Goal: Task Accomplishment & Management: Use online tool/utility

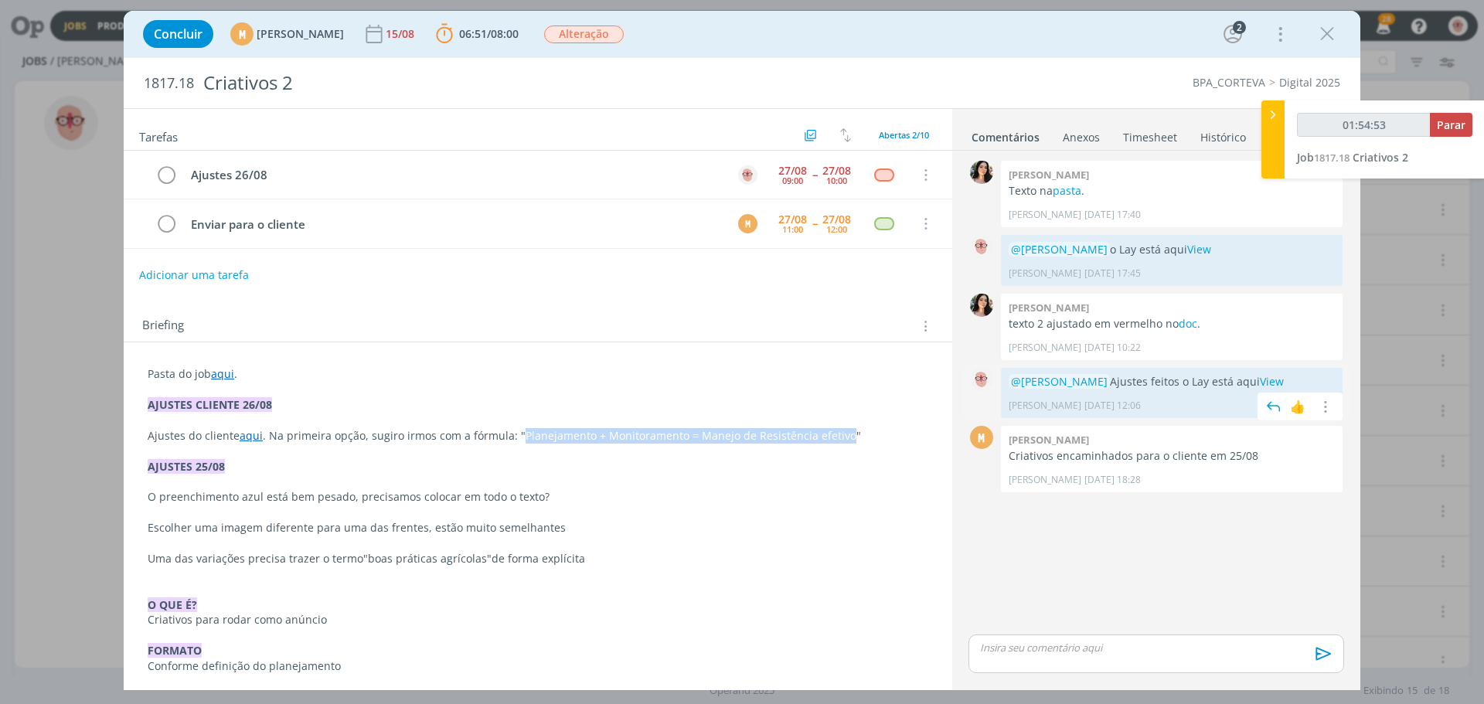
scroll to position [155, 0]
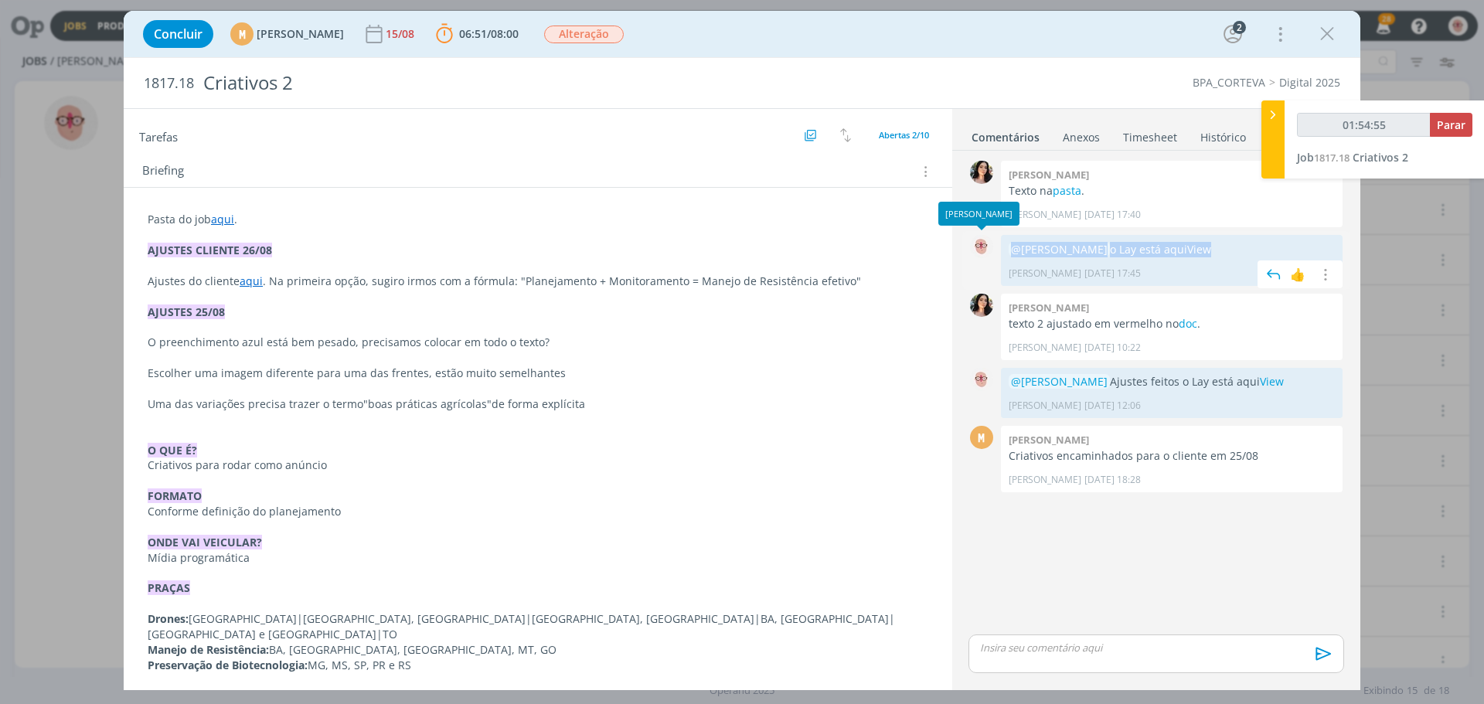
drag, startPoint x: 1268, startPoint y: 243, endPoint x: 995, endPoint y: 248, distance: 273.7
click at [995, 248] on div "0 @Mariana Kochenborger o Lay está aqui View Alessandro Mença 12/08 às 17:45 👍 …" at bounding box center [1156, 260] width 388 height 58
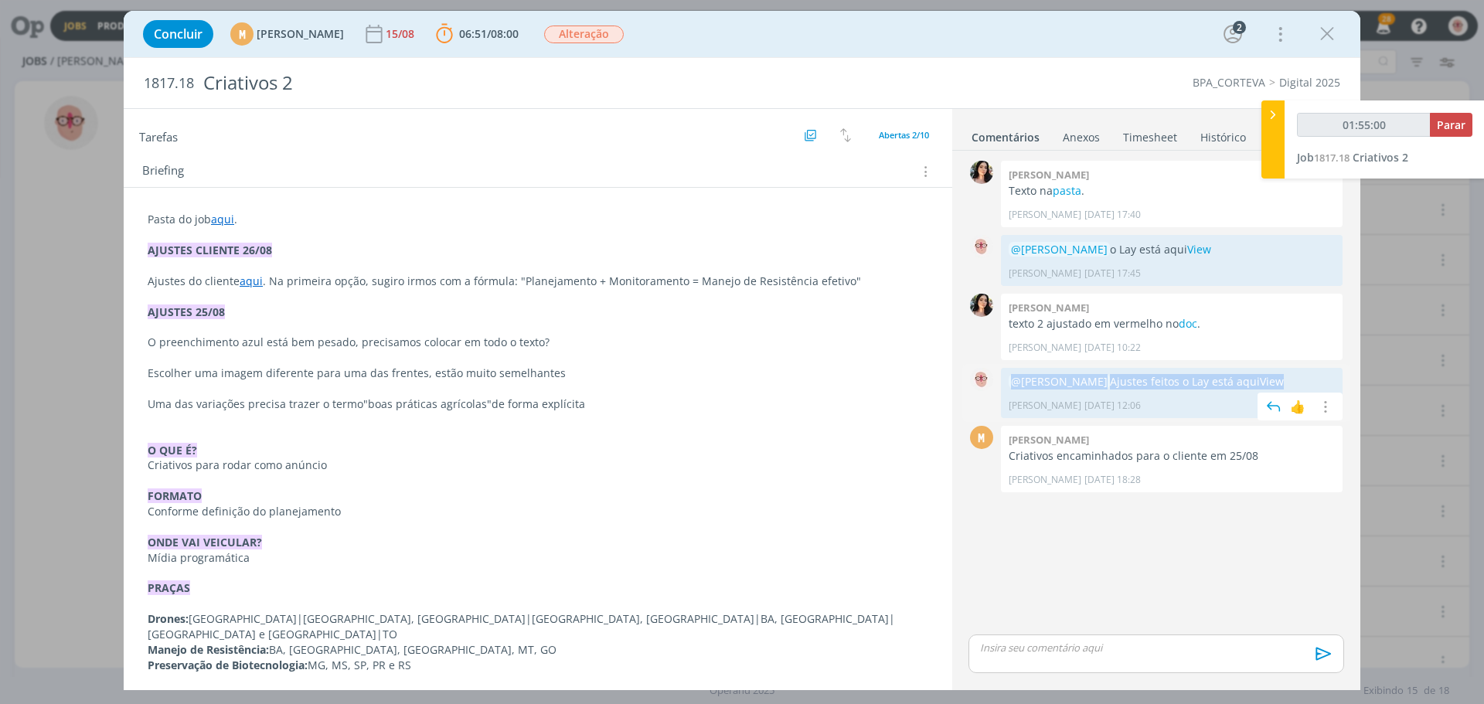
drag, startPoint x: 1013, startPoint y: 379, endPoint x: 1322, endPoint y: 380, distance: 309.2
click at [1322, 380] on p "@Mariana Kochenborger Ajustes feitos o Lay está aqui View" at bounding box center [1172, 381] width 326 height 15
copy p "@Mariana Kochenborger Ajustes feitos o Lay está aqui View"
click at [1130, 655] on div "dialog" at bounding box center [1156, 654] width 376 height 39
click at [1321, 662] on icon "dialog" at bounding box center [1321, 659] width 15 height 13
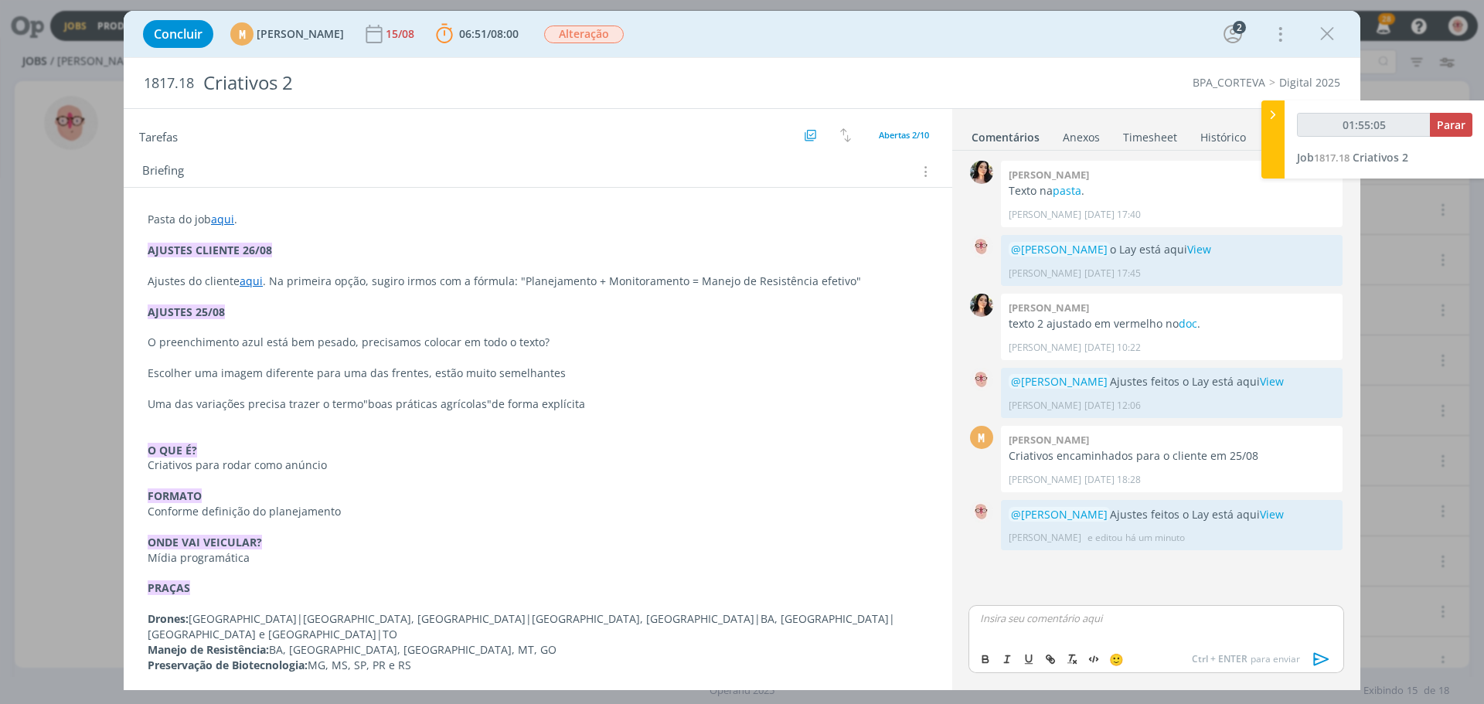
type input "01:55:06"
click at [1454, 117] on button "Parar" at bounding box center [1451, 125] width 43 height 24
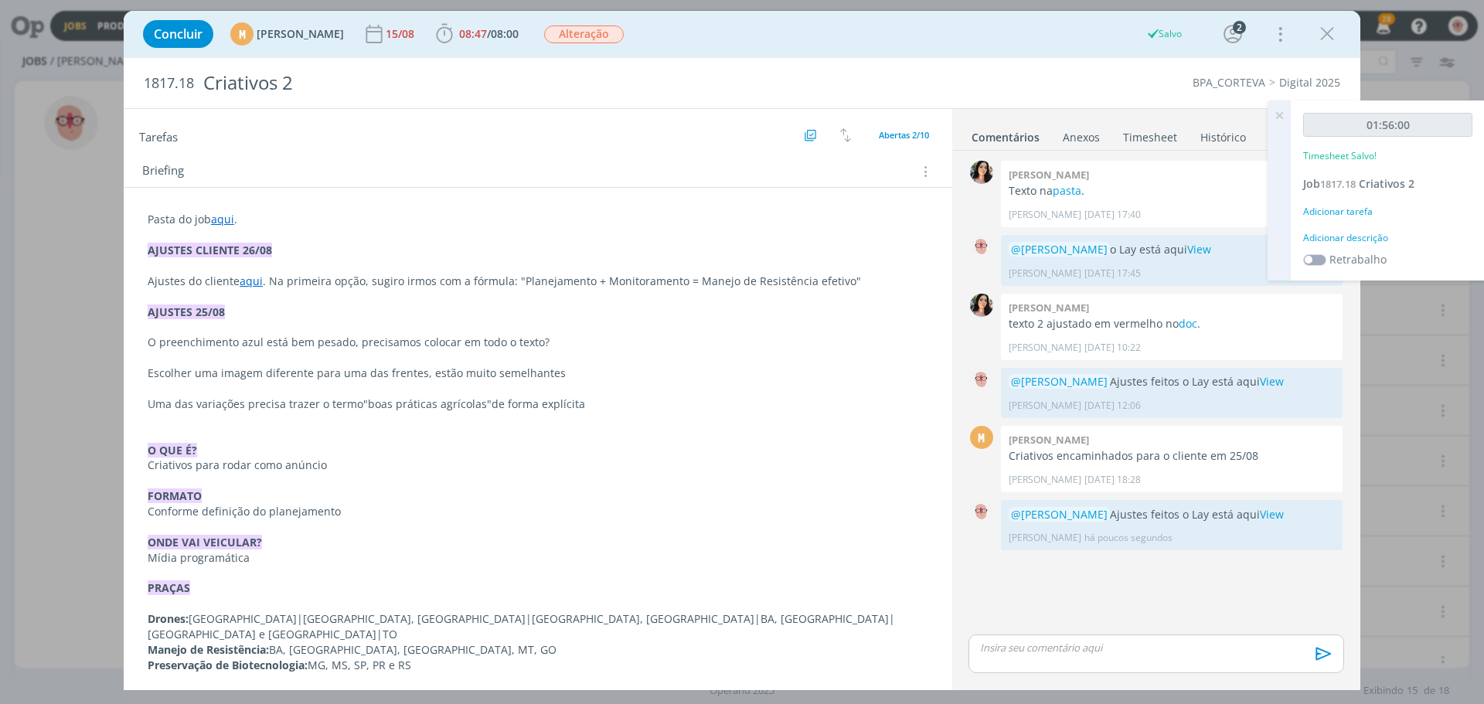
click at [1367, 235] on div "Adicionar descrição" at bounding box center [1387, 238] width 169 height 14
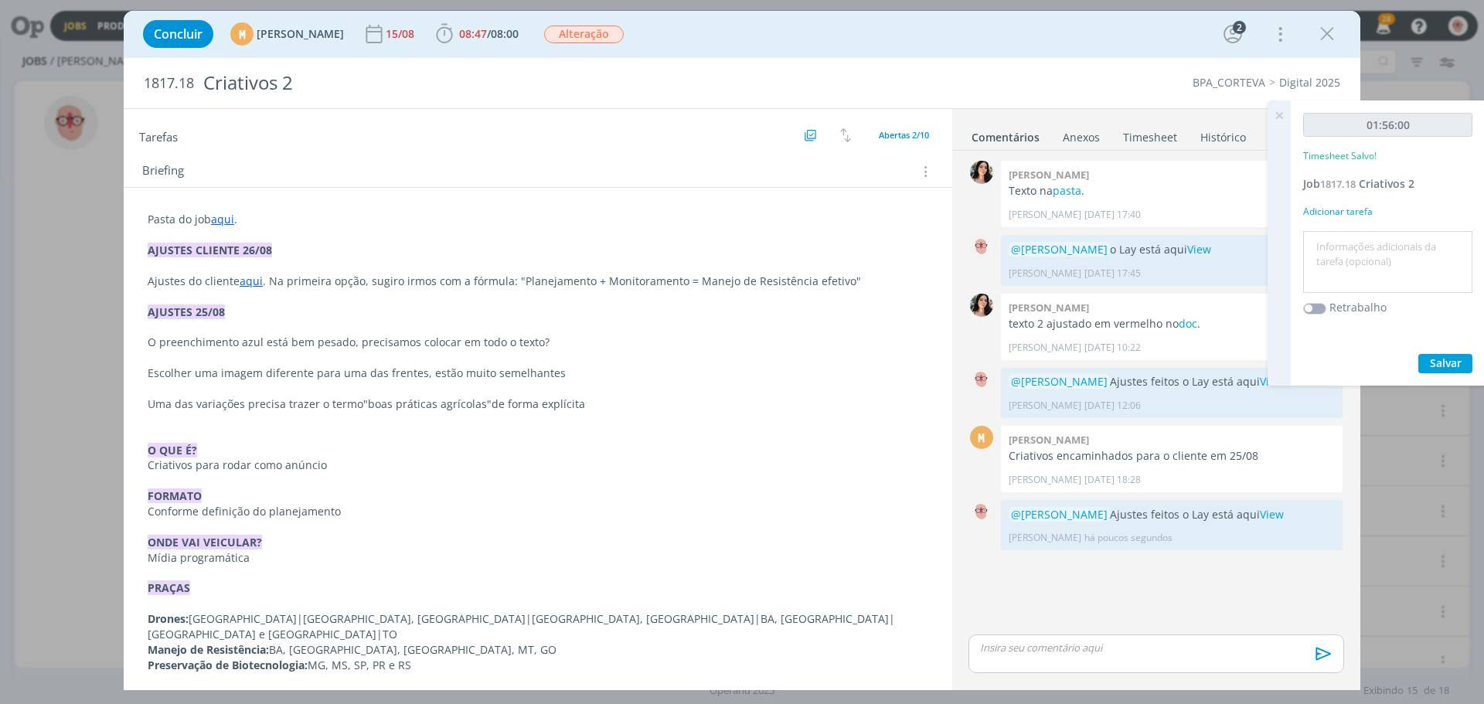
click at [1367, 235] on textarea at bounding box center [1388, 262] width 162 height 55
type textarea "Ajustes"
click at [1454, 356] on span "Salvar" at bounding box center [1446, 363] width 32 height 15
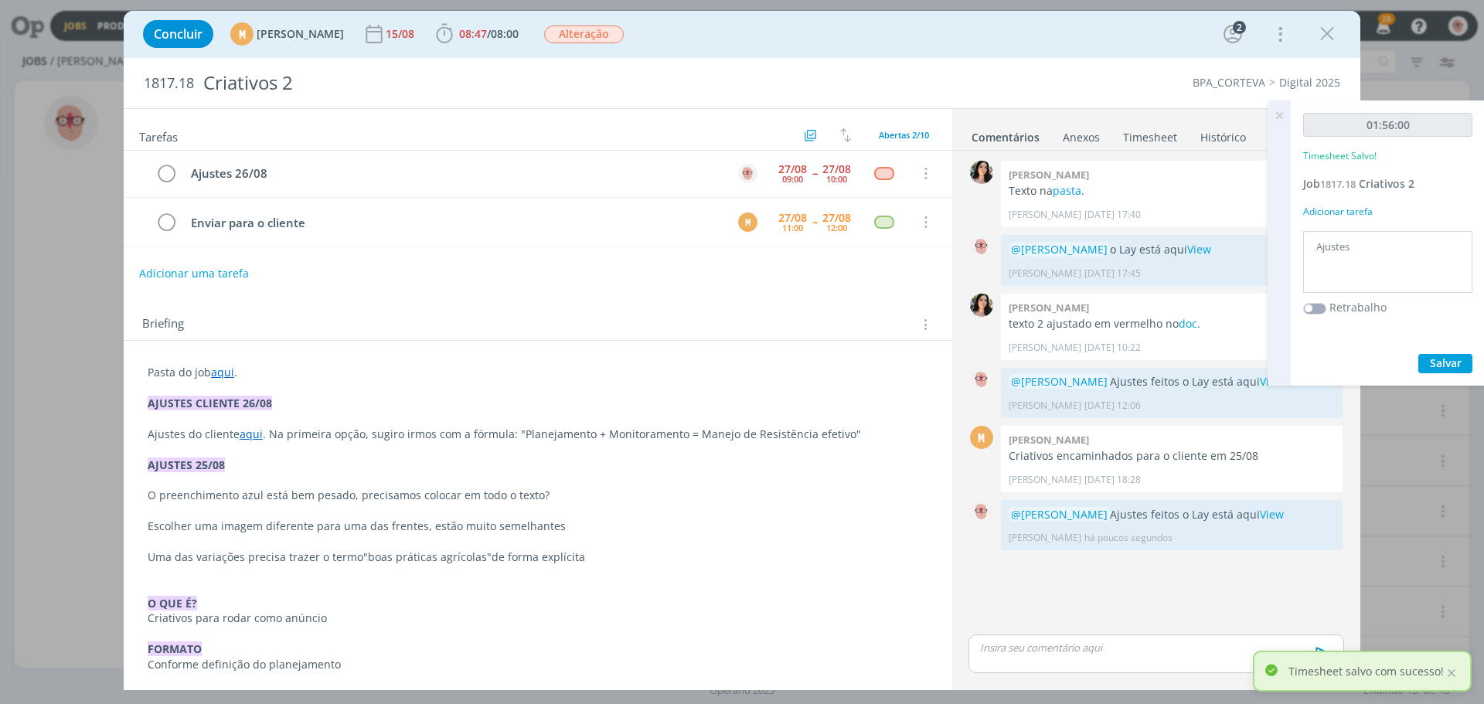
scroll to position [0, 0]
click at [168, 175] on icon "dialog" at bounding box center [166, 175] width 22 height 23
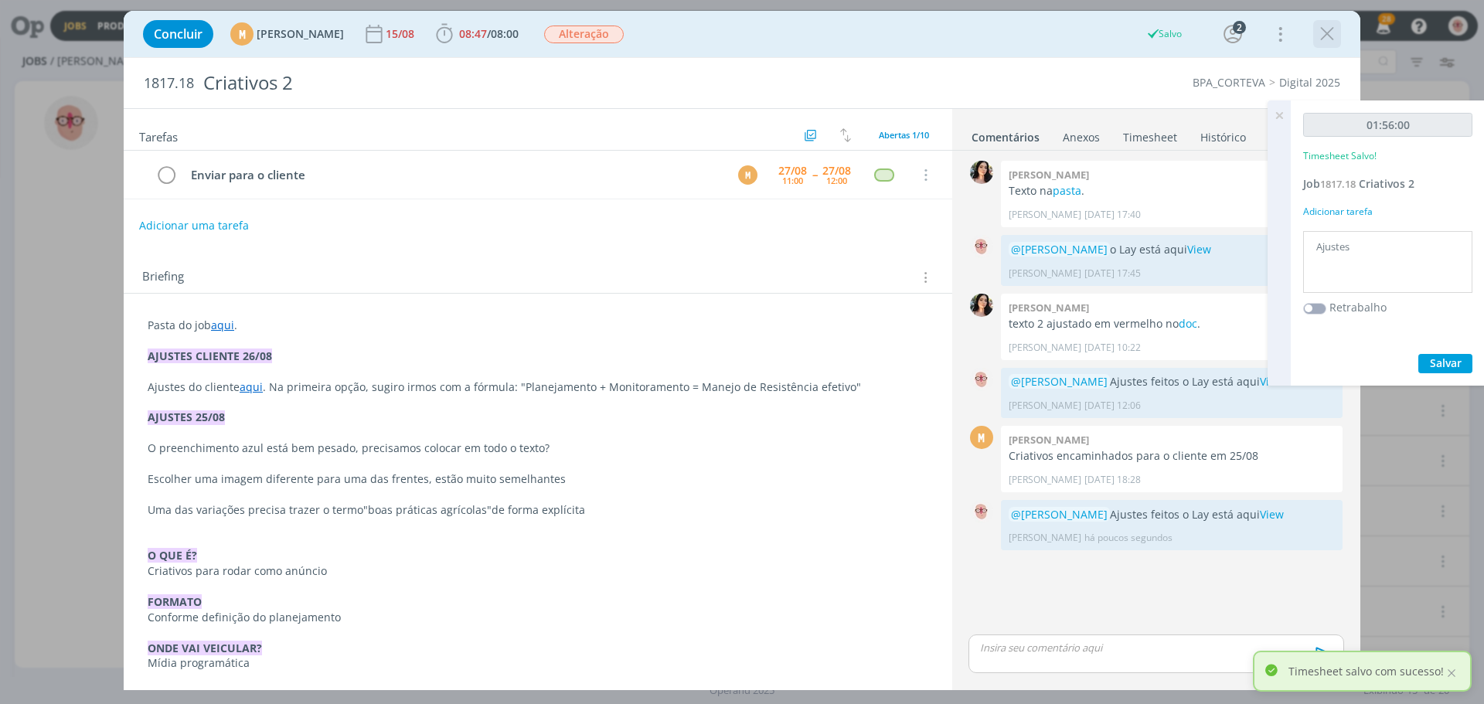
click at [1330, 29] on icon "dialog" at bounding box center [1326, 33] width 23 height 23
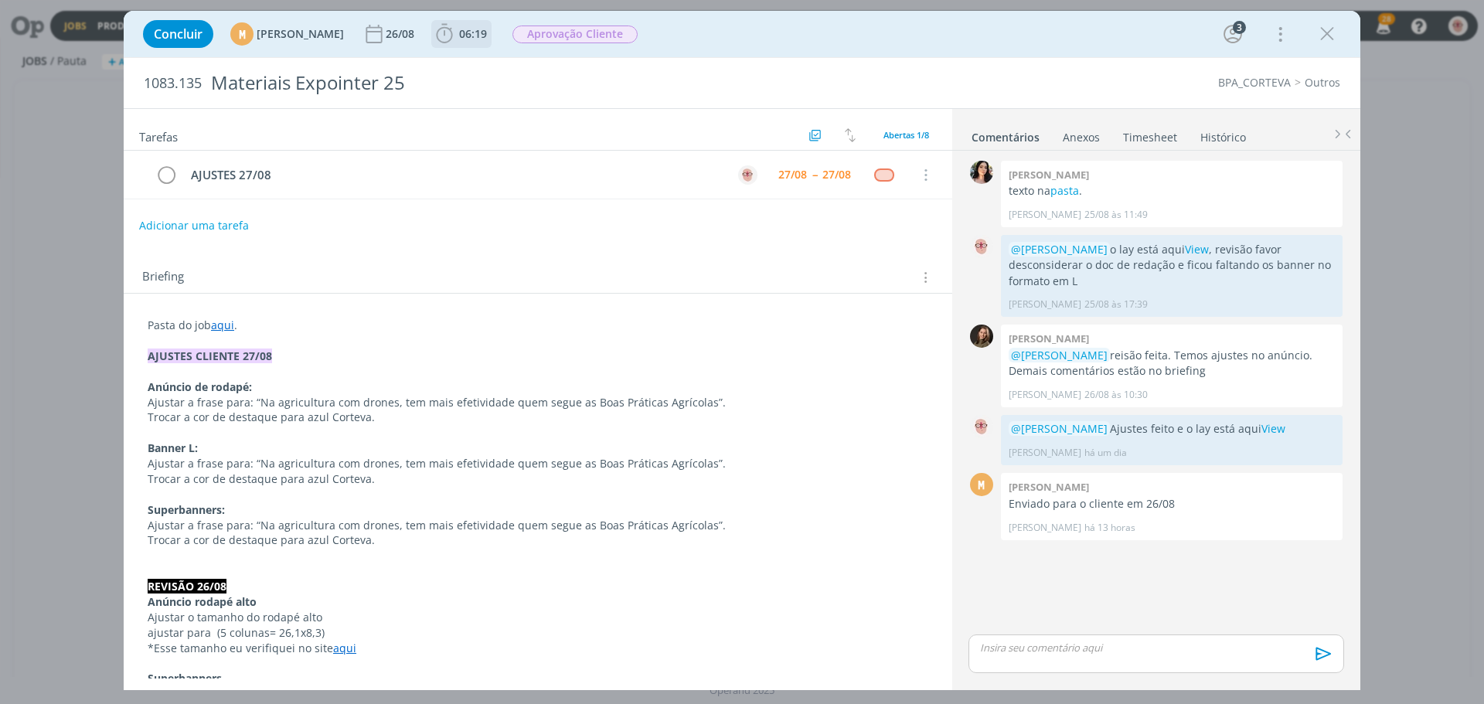
click at [452, 34] on icon "dialog" at bounding box center [444, 33] width 16 height 19
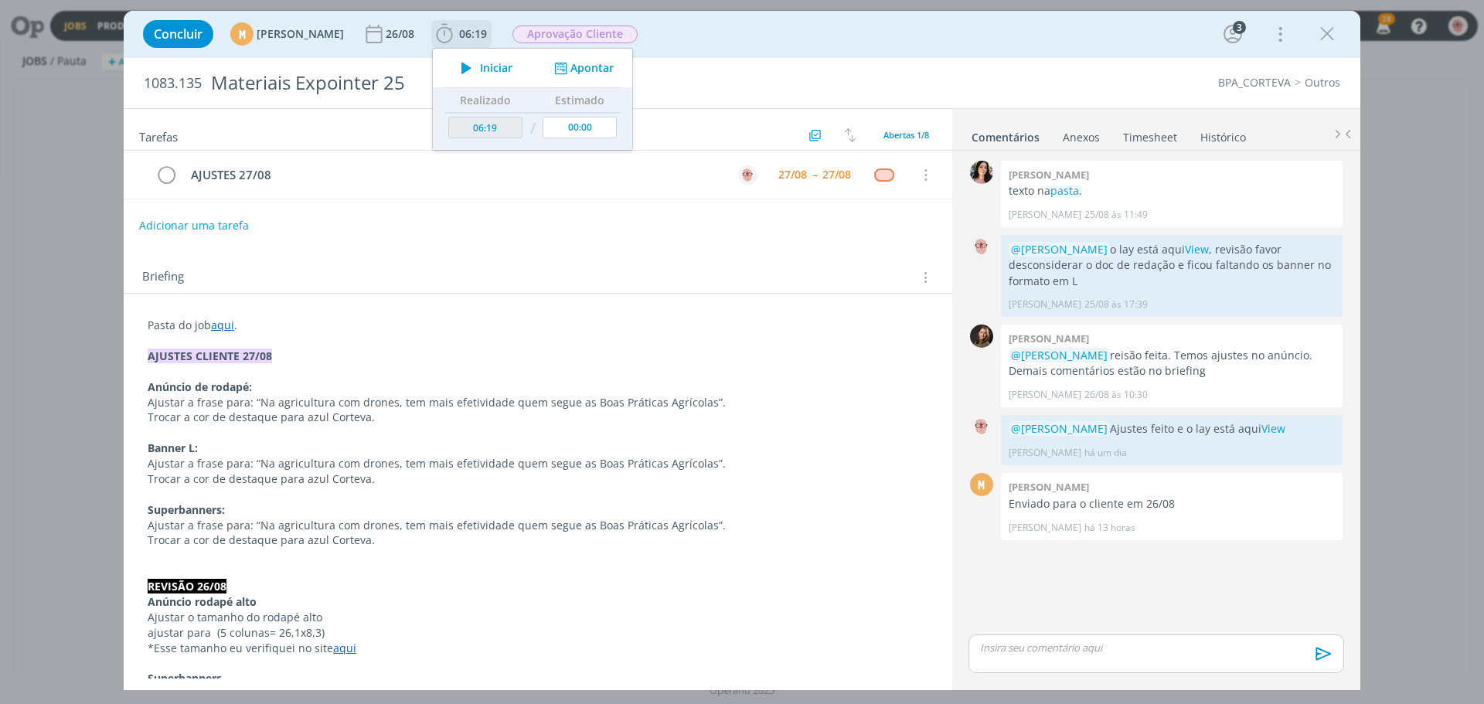
click at [480, 66] on icon "dialog" at bounding box center [466, 68] width 27 height 20
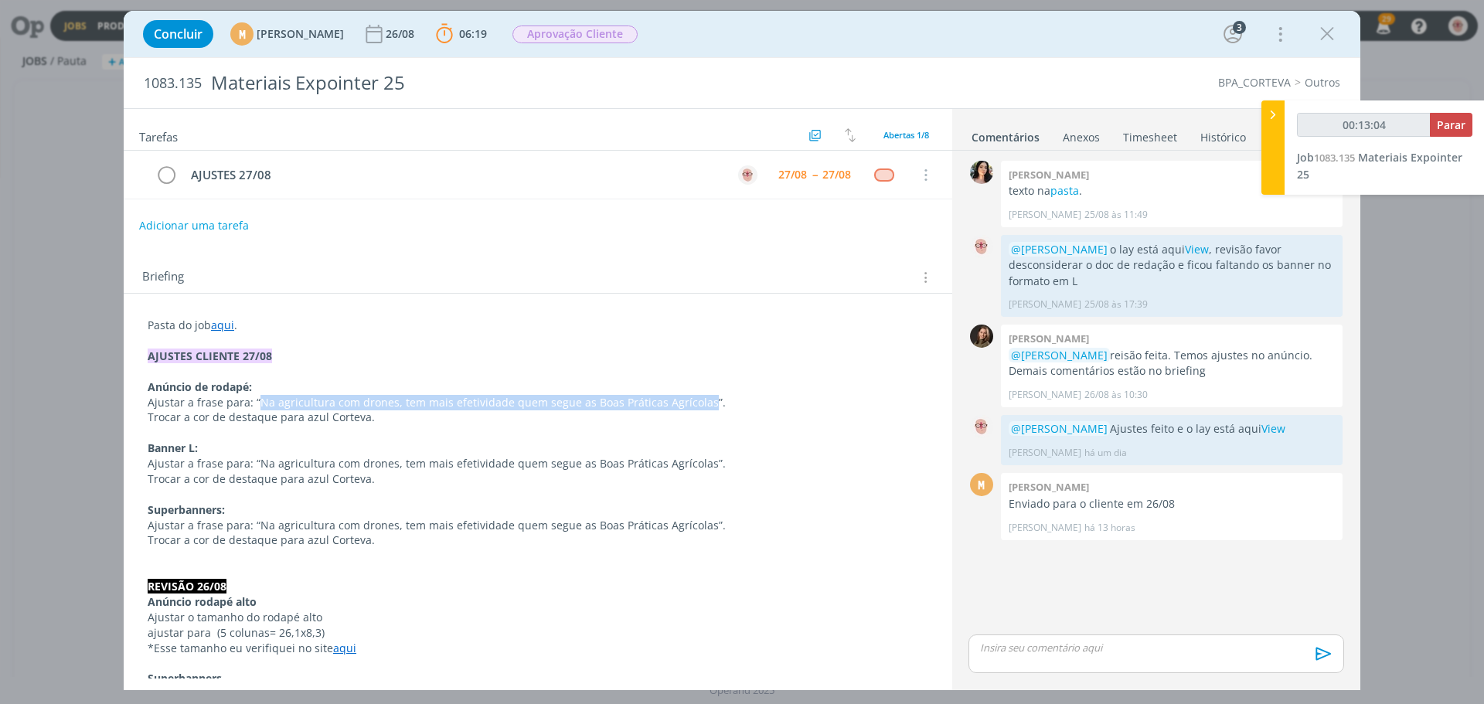
drag, startPoint x: 255, startPoint y: 400, endPoint x: 696, endPoint y: 399, distance: 440.6
click at [696, 399] on span "Ajustar a frase para: “Na agricultura com drones, tem mais efetividade quem seg…" at bounding box center [437, 402] width 578 height 15
copy span "Na agricultura com drones, tem mais efetividade quem segue as Boas Práticas Agr…"
click at [1461, 130] on span "Parar" at bounding box center [1451, 124] width 29 height 15
type input "00:27:00"
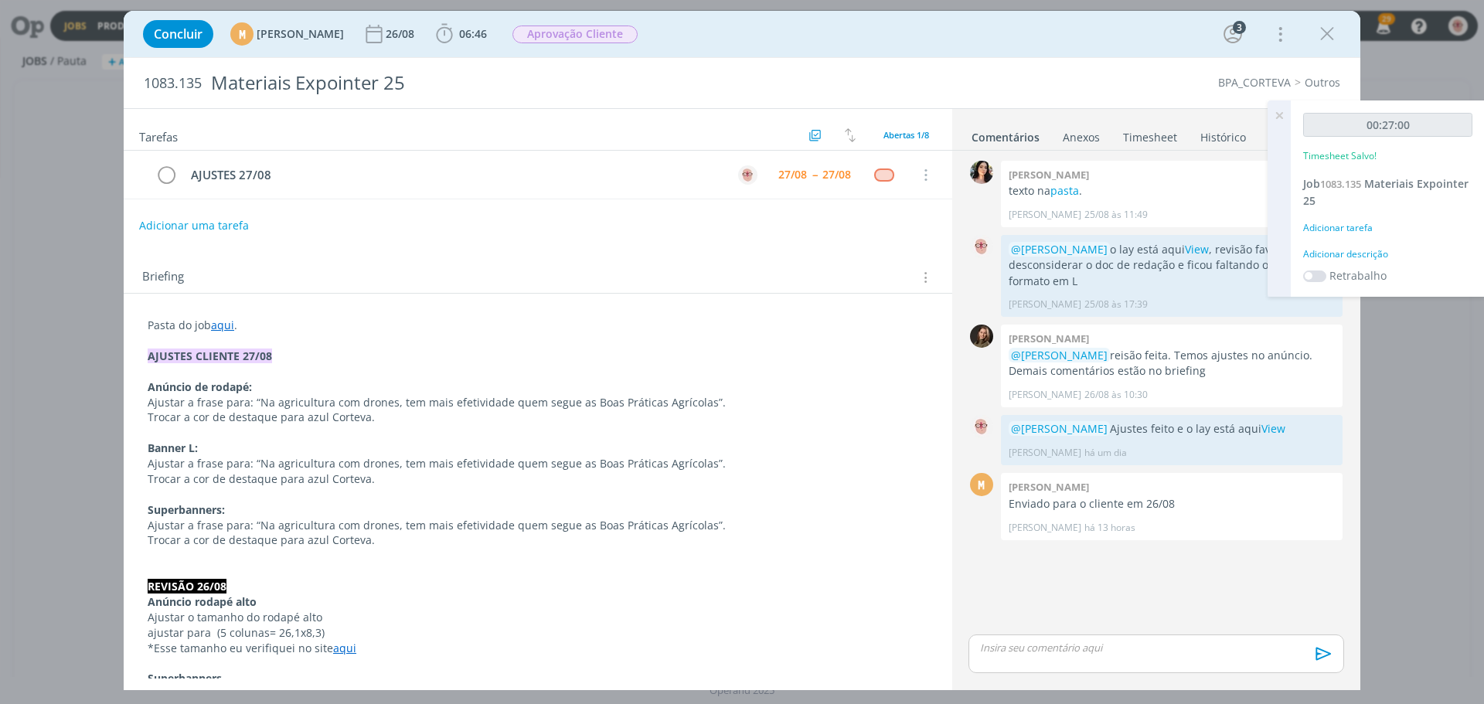
click at [1341, 251] on div "Adicionar descrição" at bounding box center [1387, 254] width 169 height 14
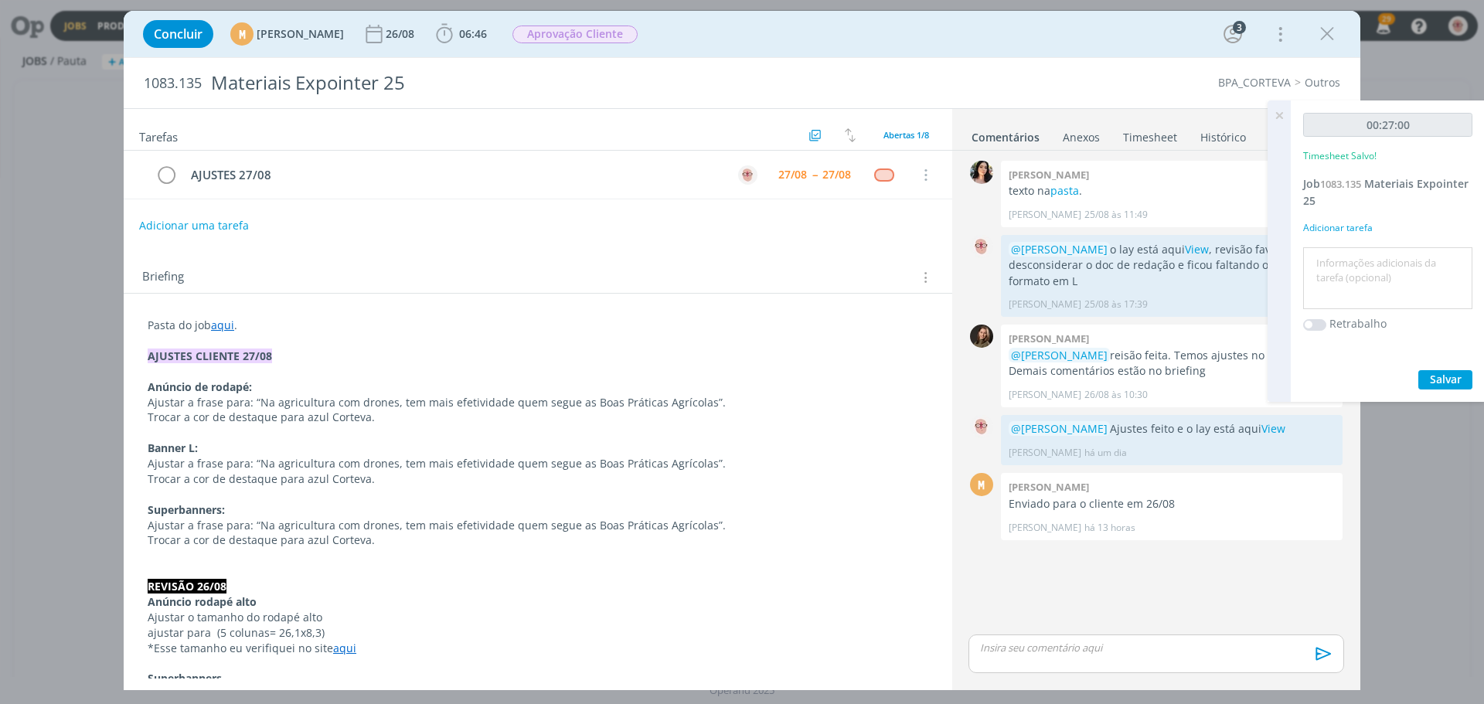
click at [1343, 259] on textarea at bounding box center [1388, 278] width 162 height 55
type textarea "criação"
drag, startPoint x: 1456, startPoint y: 375, endPoint x: 1434, endPoint y: 370, distance: 22.9
click at [1454, 374] on span "Salvar" at bounding box center [1446, 379] width 32 height 15
